Goal: Information Seeking & Learning: Learn about a topic

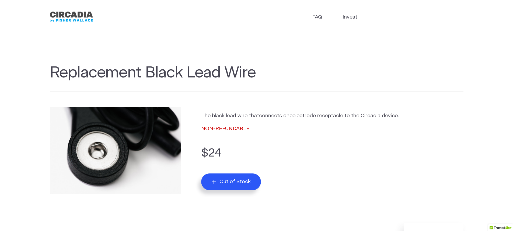
drag, startPoint x: 404, startPoint y: 115, endPoint x: 203, endPoint y: 110, distance: 201.0
click at [203, 110] on div "The black lead wire that connects one electrode receptacle to the Circadia devi…" at bounding box center [332, 151] width 262 height 88
copy p "The black lead wire that connects one electrode receptacle to the Circadia devi…"
click at [63, 18] on img "Circadia" at bounding box center [71, 16] width 43 height 13
